Goal: Transaction & Acquisition: Subscribe to service/newsletter

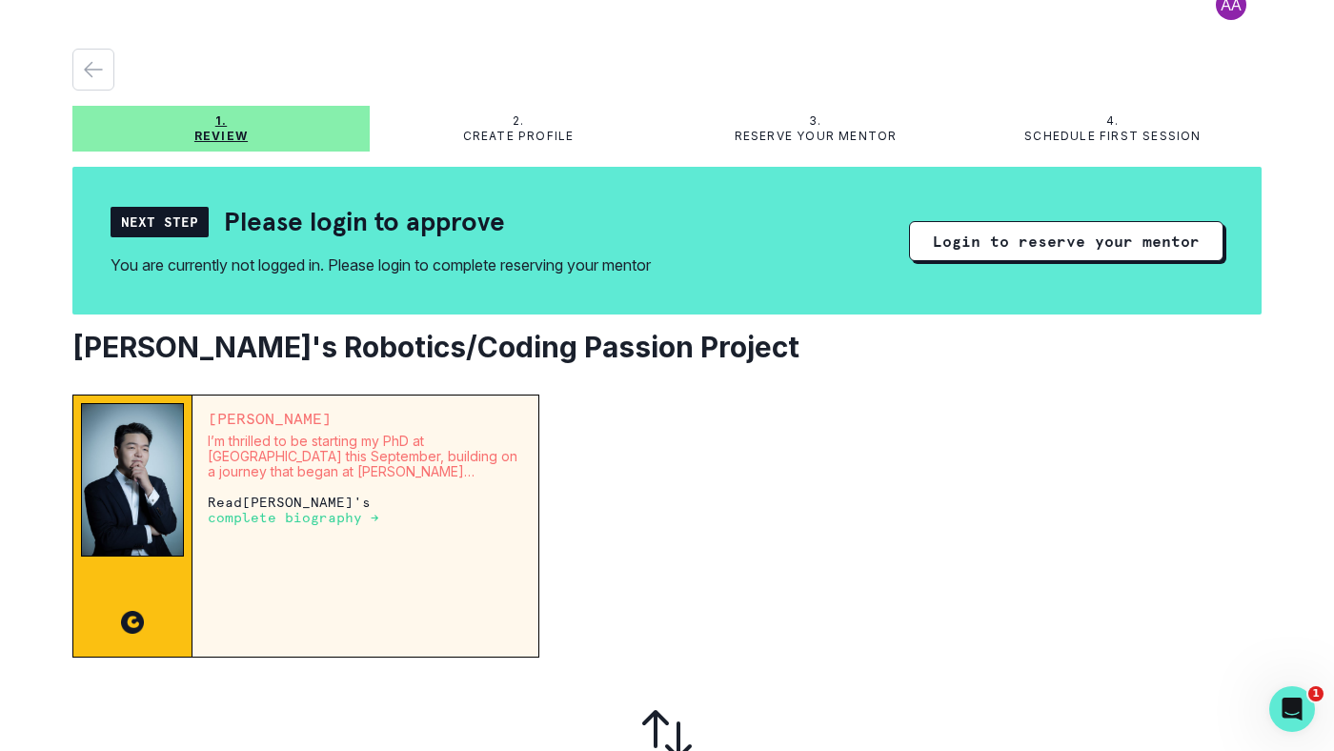
scroll to position [25, 0]
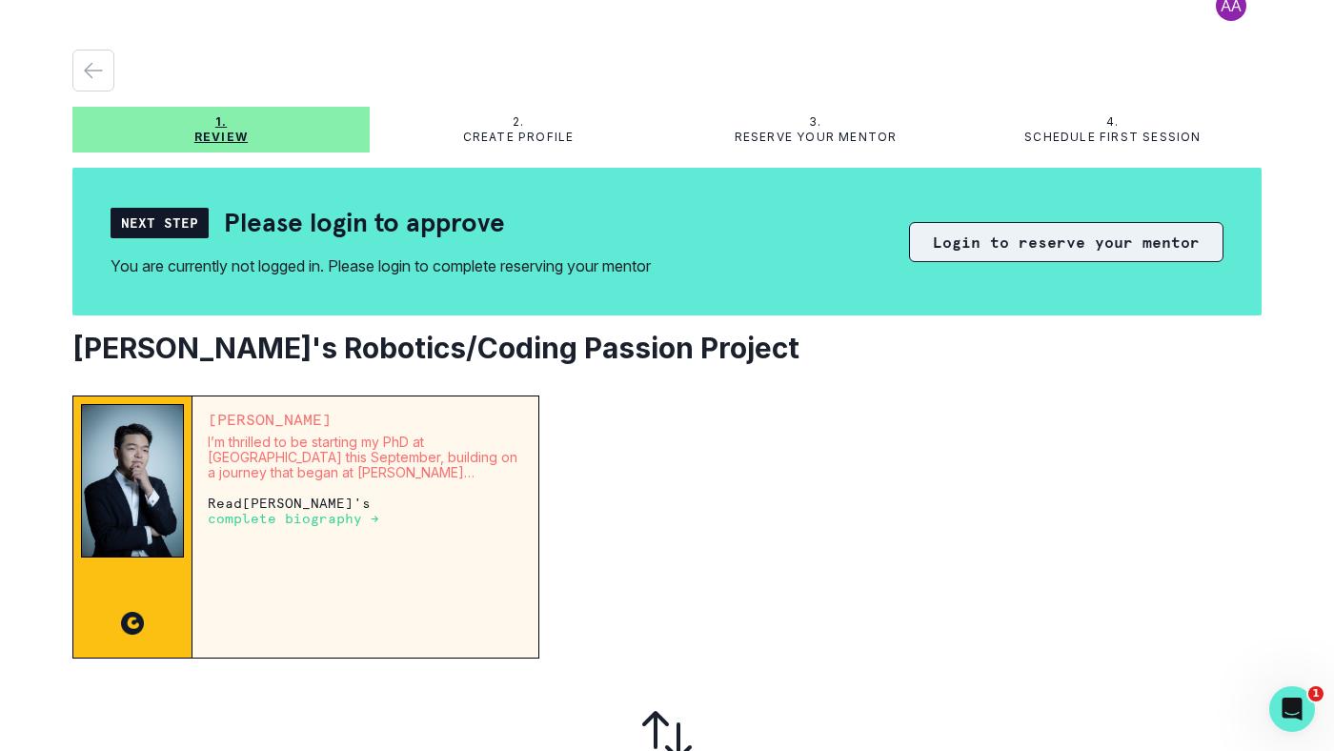
click at [1046, 245] on button "Login to reserve your mentor" at bounding box center [1066, 242] width 314 height 40
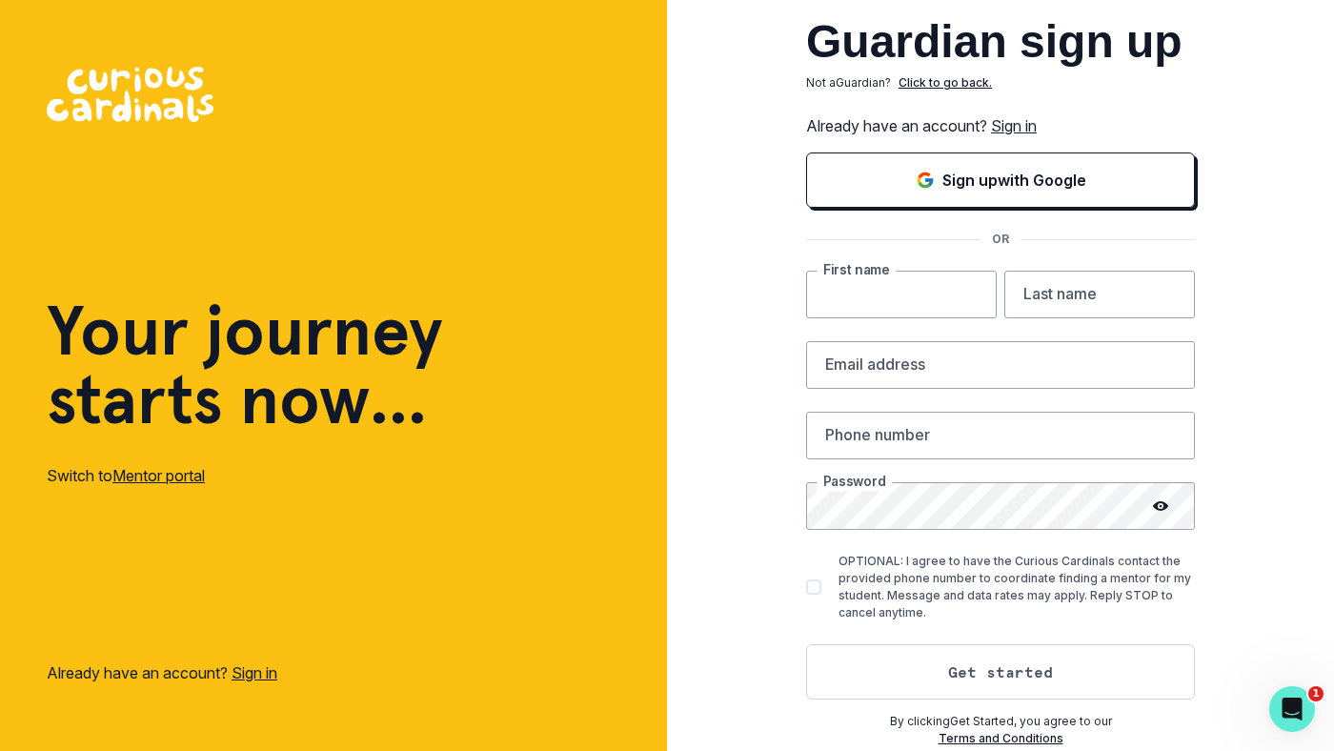
click at [969, 311] on input "text" at bounding box center [901, 295] width 191 height 48
type input "sumaiya"
click at [1067, 297] on input "text" at bounding box center [1099, 295] width 191 height 48
type input "sabeeh"
click at [984, 367] on input "email" at bounding box center [1000, 365] width 389 height 48
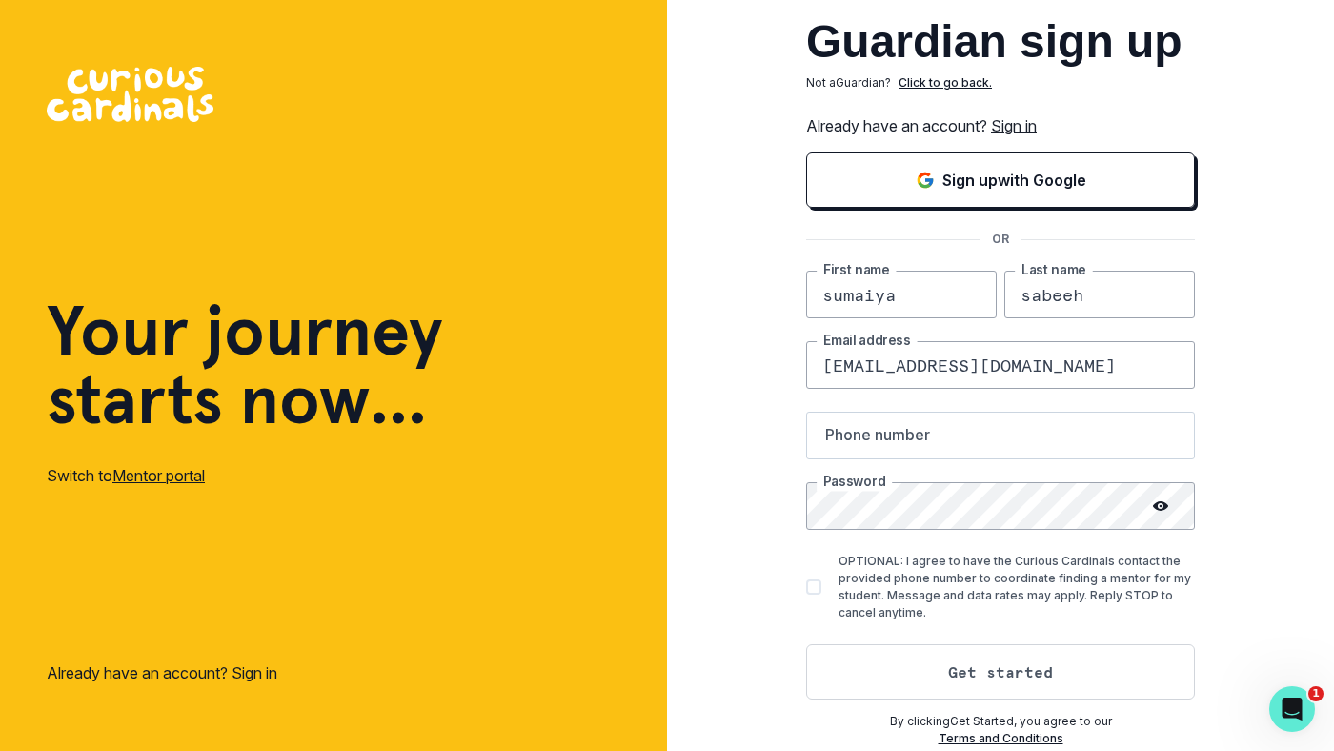
type input "[EMAIL_ADDRESS][DOMAIN_NAME]"
click at [885, 443] on input "text" at bounding box center [1000, 435] width 389 height 48
type input "2144257120"
click at [811, 586] on span at bounding box center [813, 586] width 15 height 15
click at [806, 587] on input "OPTIONAL: I agree to have the Curious Cardinals contact the provided phone numb…" at bounding box center [805, 587] width 1 height 1
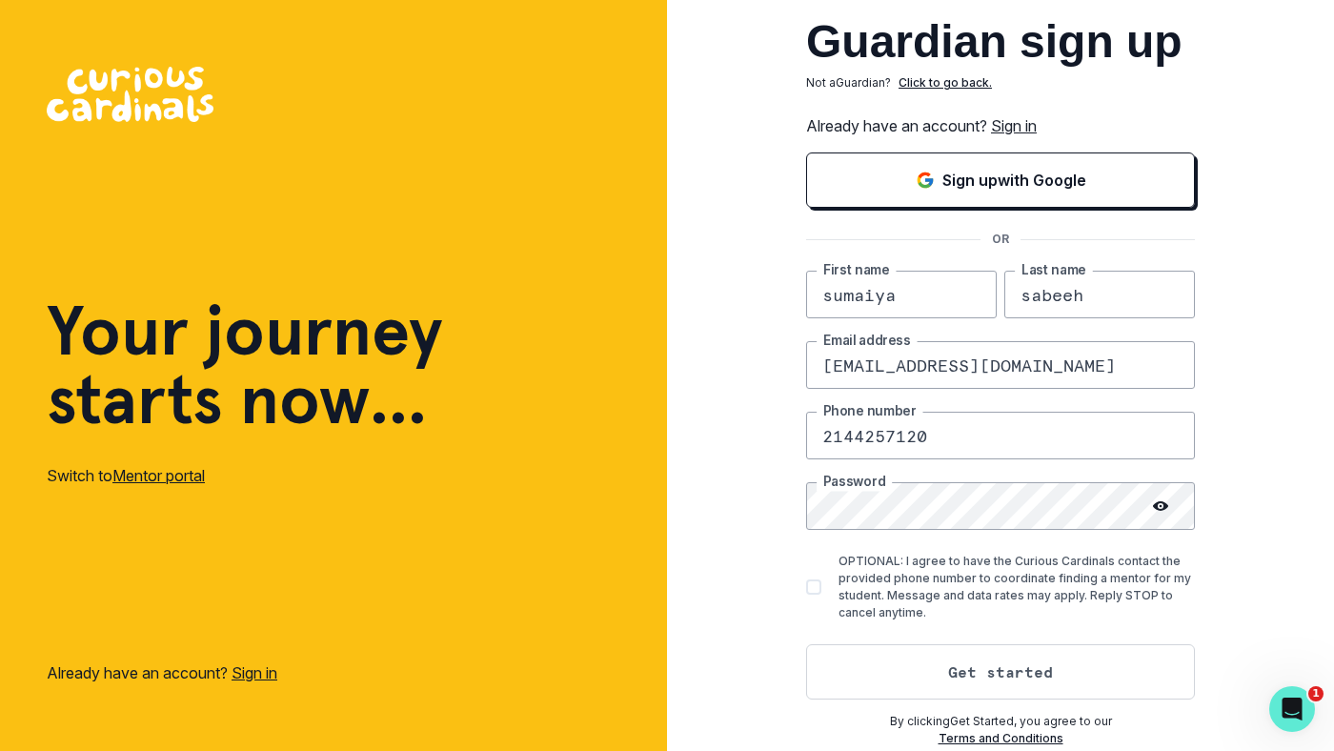
checkbox input "true"
click at [1066, 667] on button "Get started" at bounding box center [1000, 671] width 389 height 55
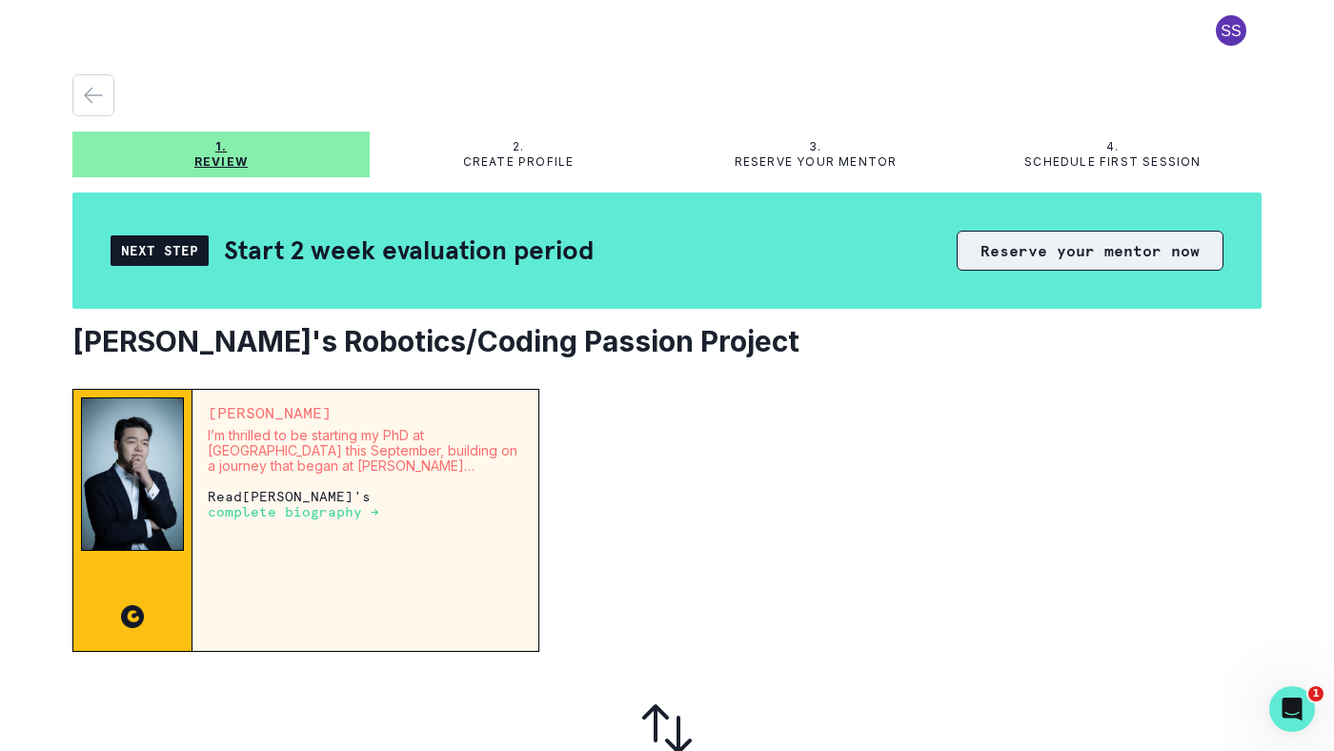
click at [1090, 248] on button "Reserve your mentor now" at bounding box center [1089, 251] width 267 height 40
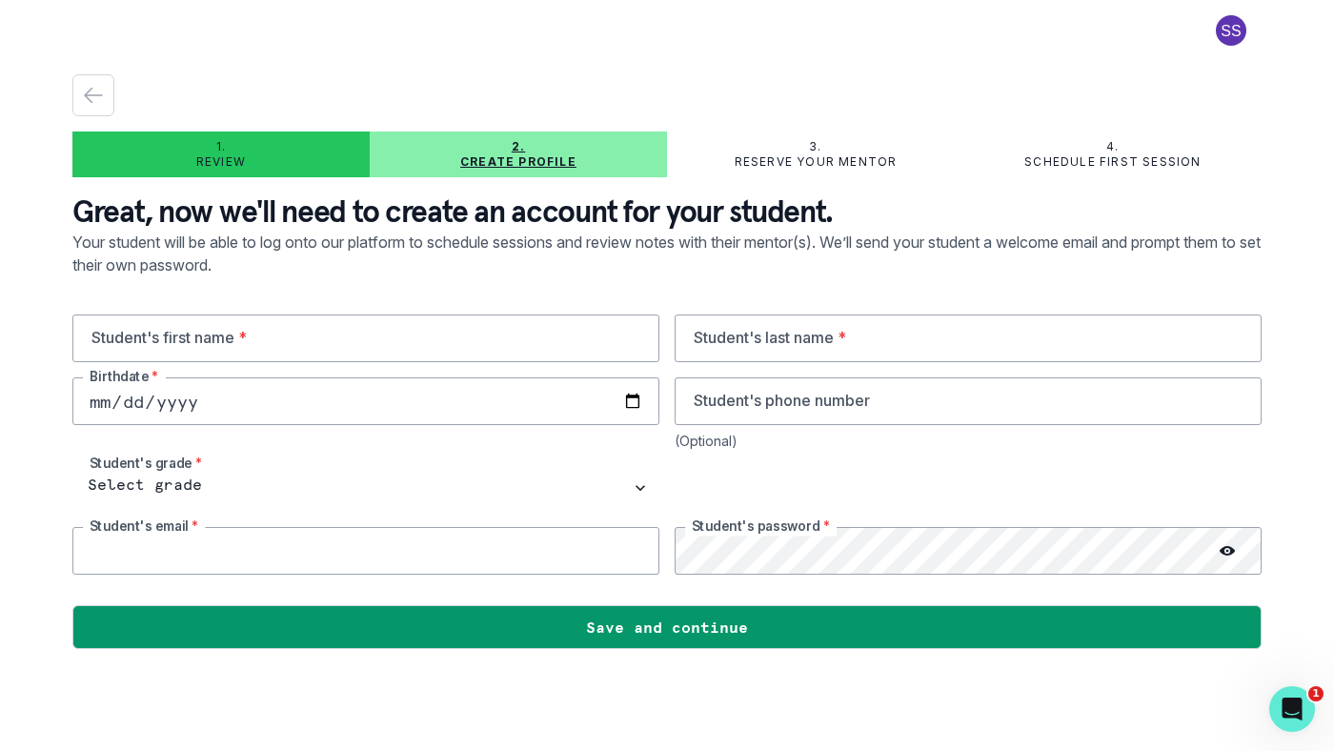
type input "[EMAIL_ADDRESS][DOMAIN_NAME]"
click at [265, 344] on input "text" at bounding box center [365, 338] width 587 height 48
type input "musa"
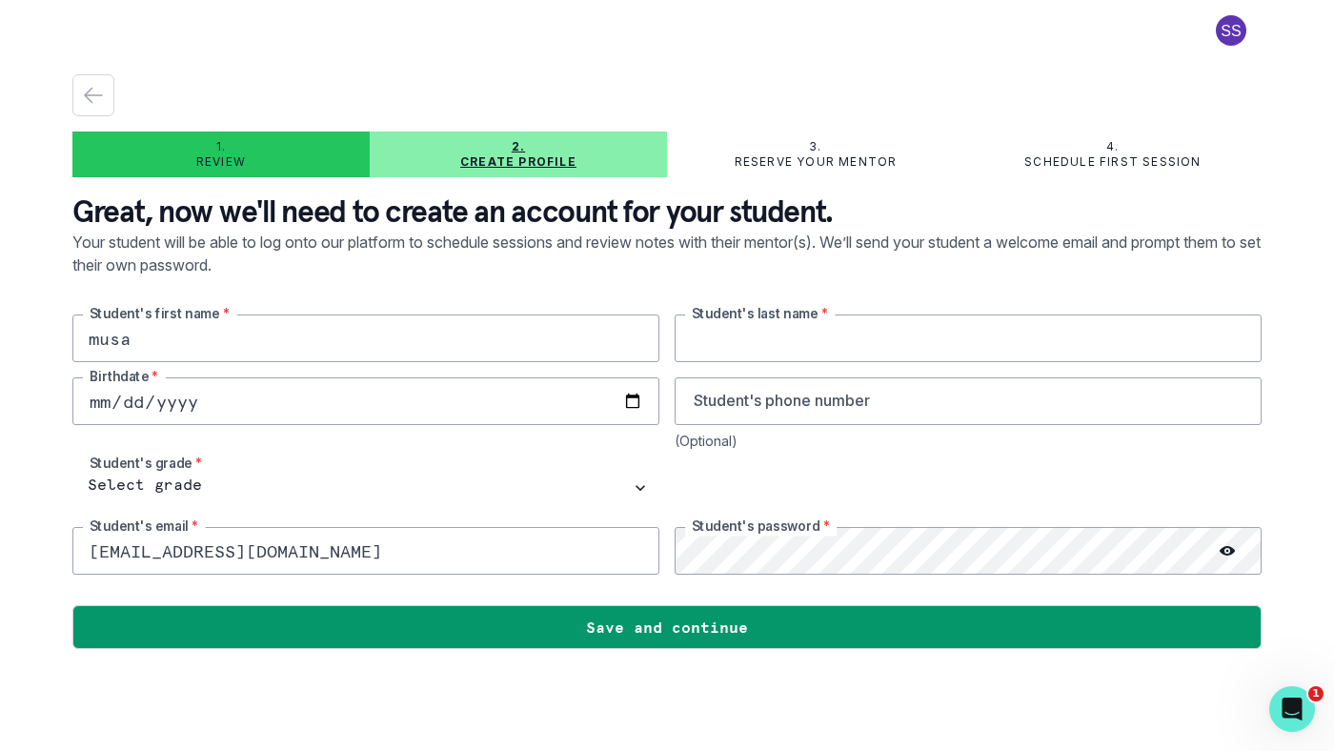
click at [782, 334] on input "text" at bounding box center [967, 338] width 587 height 48
type input "Afzal"
click at [100, 344] on input "musa" at bounding box center [365, 338] width 587 height 48
type input "[DEMOGRAPHIC_DATA]"
click at [197, 397] on input "date" at bounding box center [365, 401] width 587 height 48
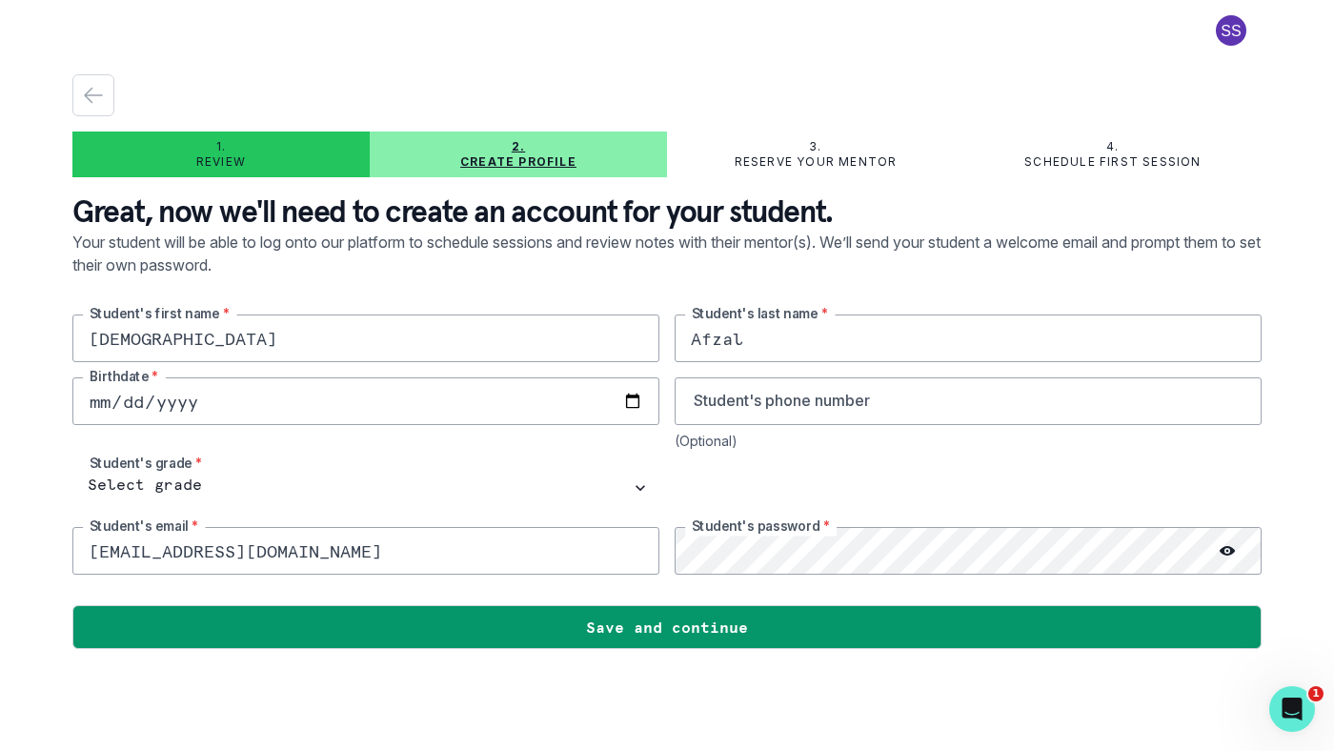
click at [108, 401] on input "date" at bounding box center [365, 401] width 587 height 48
click at [211, 411] on input "date" at bounding box center [365, 401] width 587 height 48
click at [211, 398] on input "[DATE]" at bounding box center [365, 401] width 587 height 48
click at [182, 396] on input "[DATE]" at bounding box center [365, 401] width 587 height 48
type input "0018-08-13"
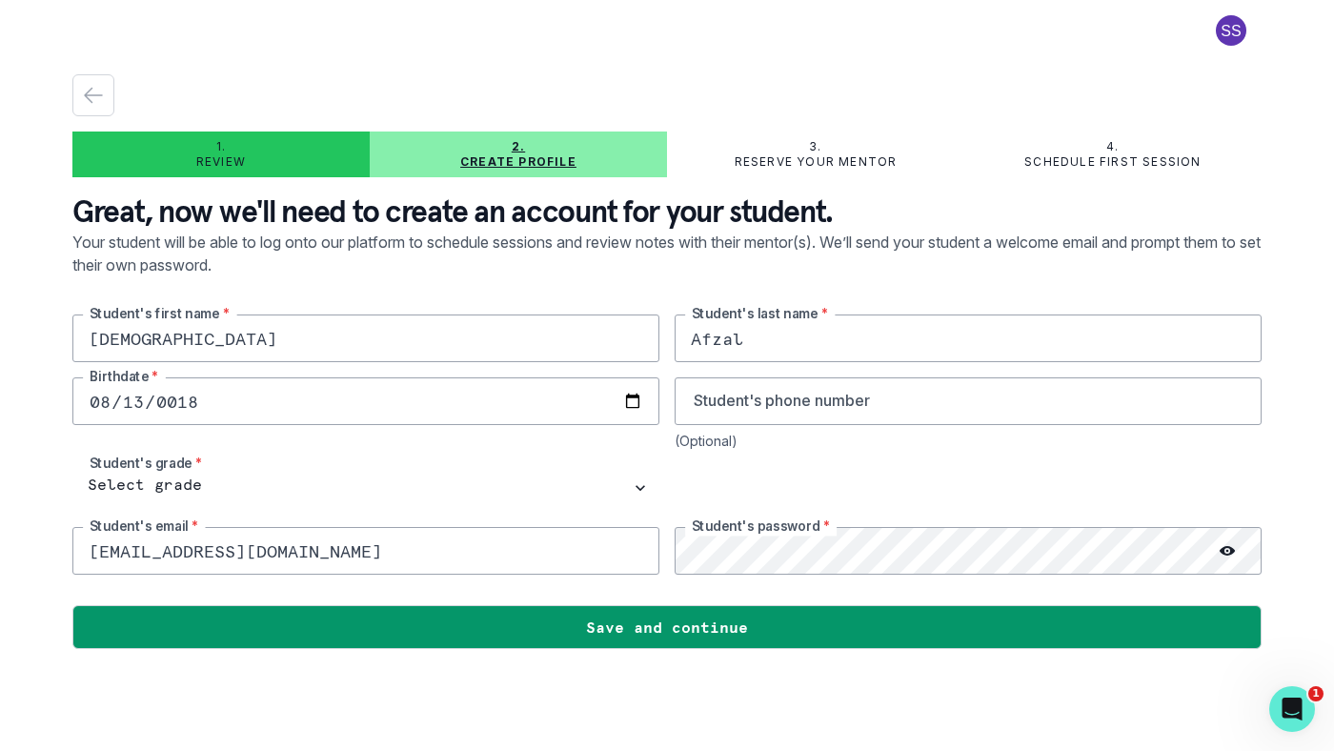
click at [215, 393] on input "0018-08-13" at bounding box center [365, 401] width 587 height 48
type input "[DATE]"
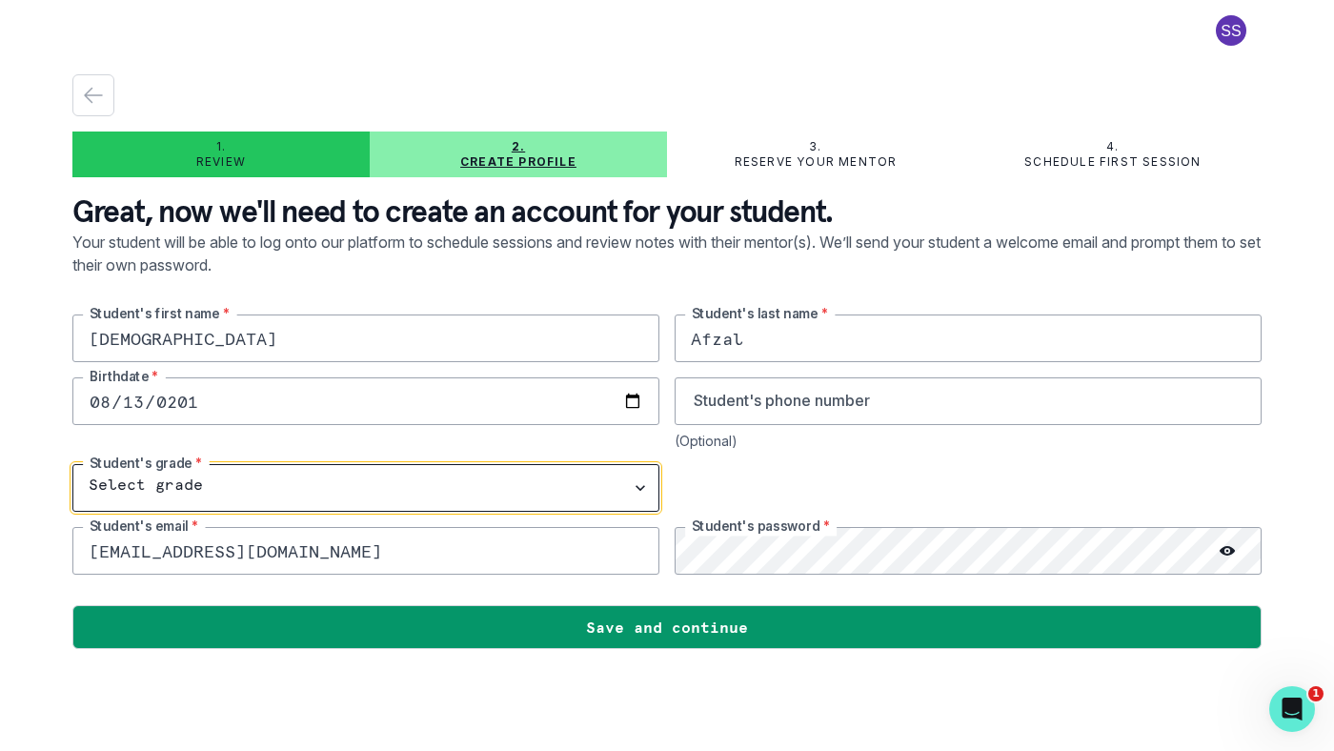
click at [130, 485] on select "Select grade 1st Grade 2nd Grade 3rd Grade 4th Grade 5th Grade 6th Grade 7th Gr…" at bounding box center [365, 488] width 587 height 48
select select "8th Grade"
click at [72, 464] on select "Select grade 1st Grade 2nd Grade 3rd Grade 4th Grade 5th Grade 6th Grade 7th Gr…" at bounding box center [365, 488] width 587 height 48
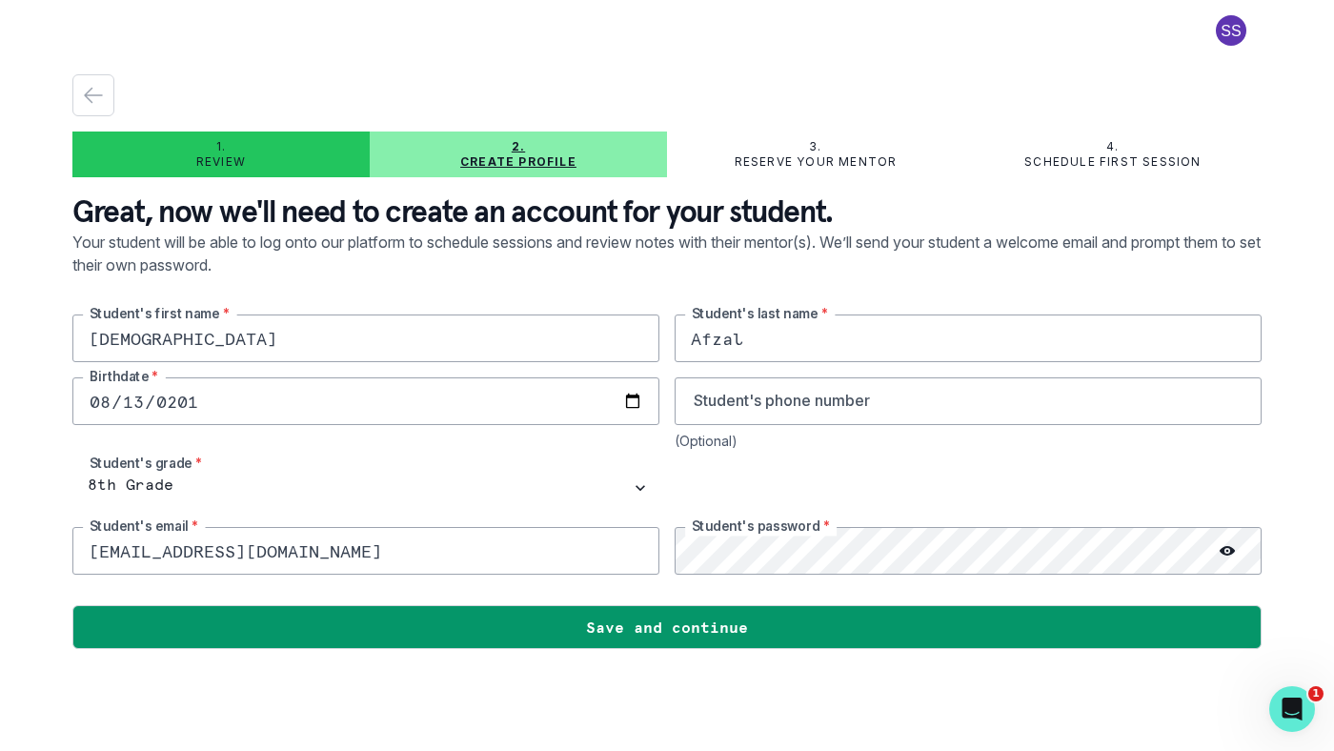
drag, startPoint x: 310, startPoint y: 548, endPoint x: 10, endPoint y: 560, distance: 299.4
click at [10, 560] on div "1. Review 2. Create profile 3. Reserve your mentor 4. Schedule first session Gr…" at bounding box center [667, 375] width 1334 height 751
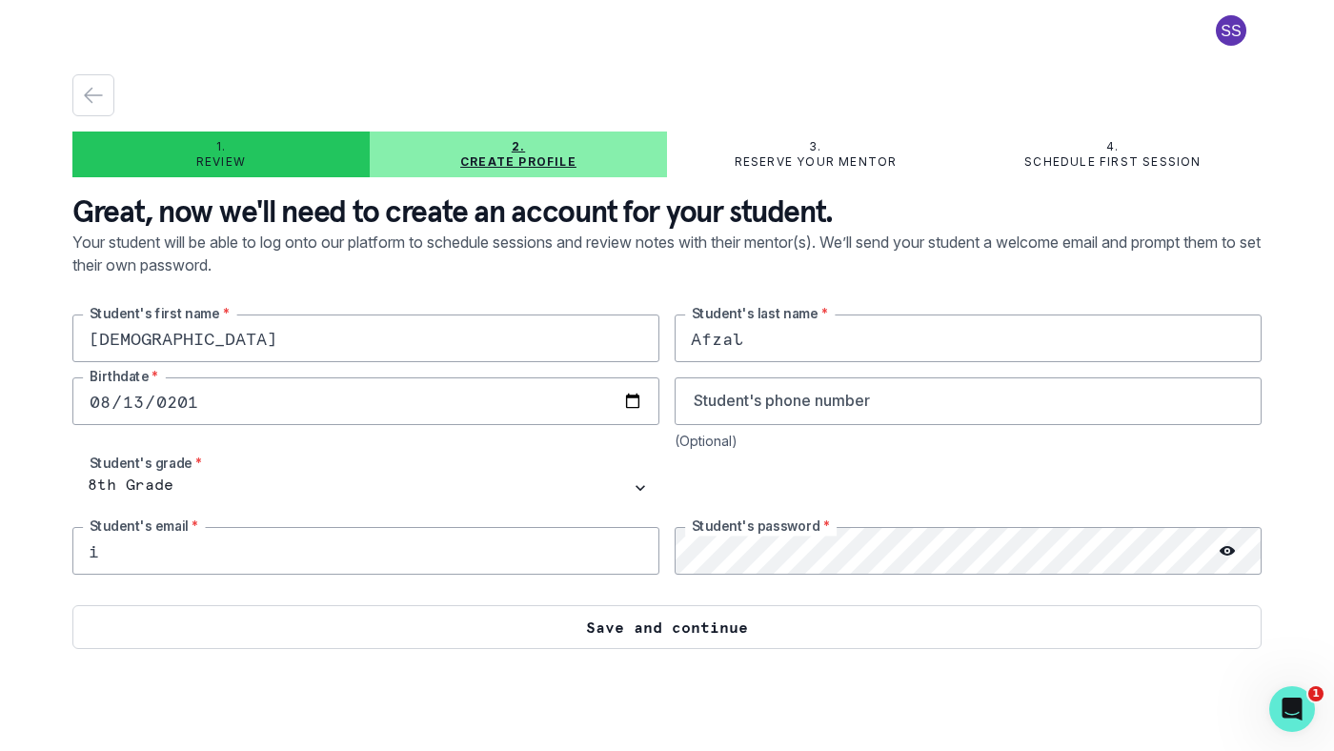
type input "[EMAIL_ADDRESS][DOMAIN_NAME]"
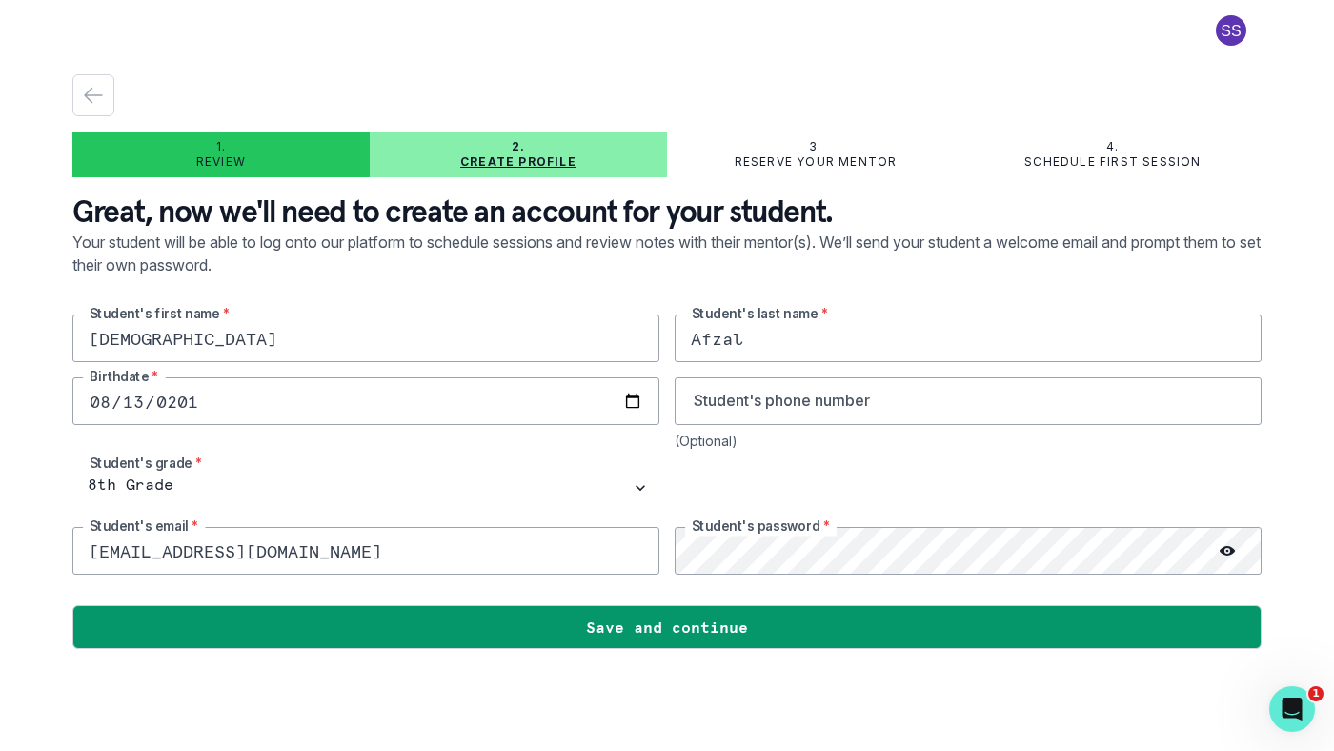
click at [661, 553] on div "[PERSON_NAME] Student's first name * [PERSON_NAME] Student's last name * [DEMOG…" at bounding box center [666, 444] width 1189 height 260
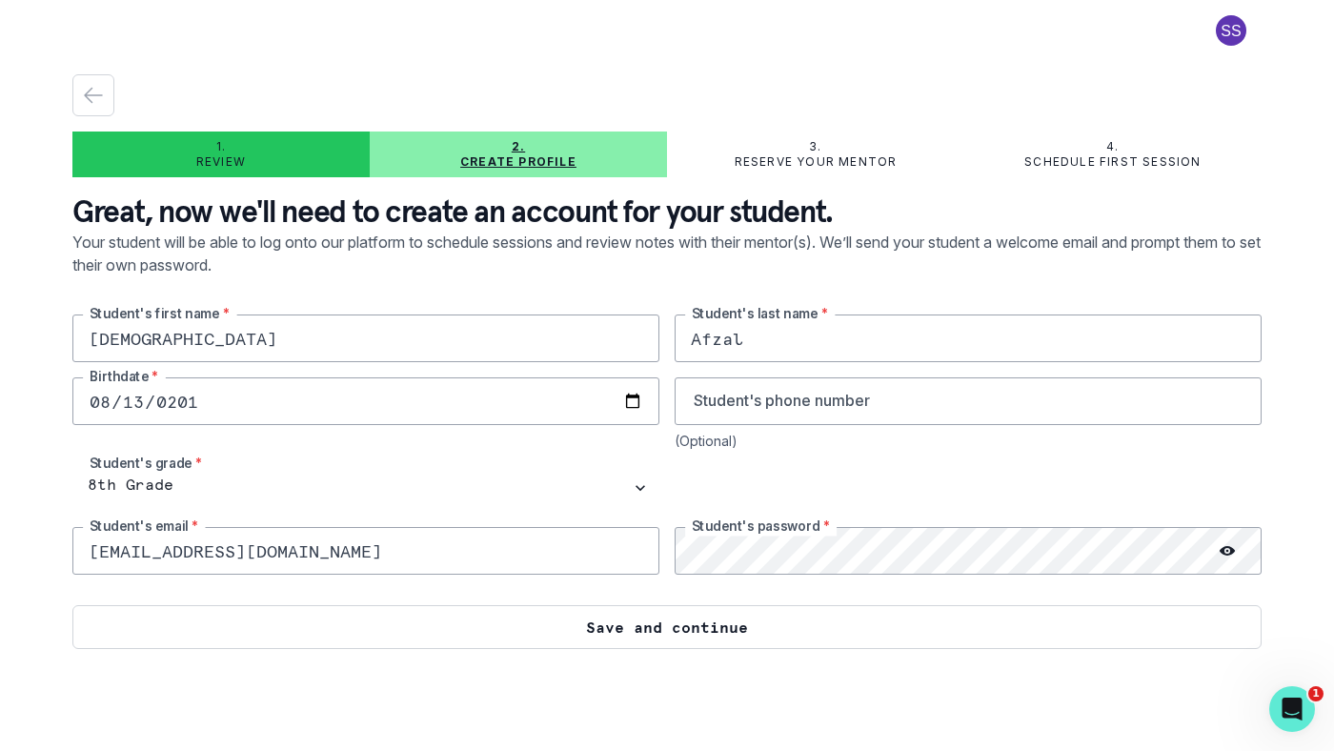
click at [734, 638] on button "Save and continue" at bounding box center [666, 627] width 1189 height 44
